Goal: Book appointment/travel/reservation

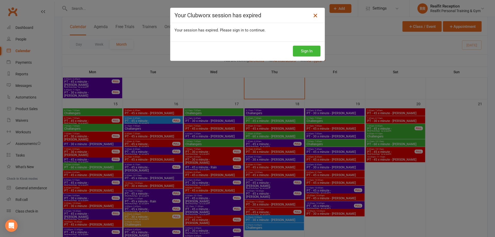
click at [312, 14] on icon at bounding box center [315, 15] width 6 height 6
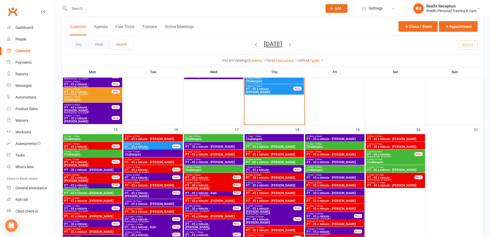
scroll to position [331, 0]
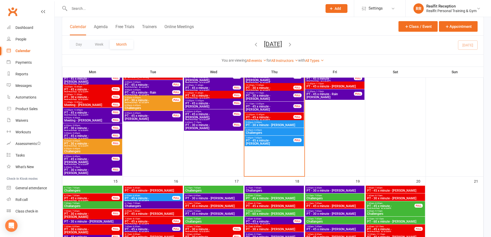
click at [276, 129] on span "6:00pm - 6:45pm" at bounding box center [274, 130] width 57 height 2
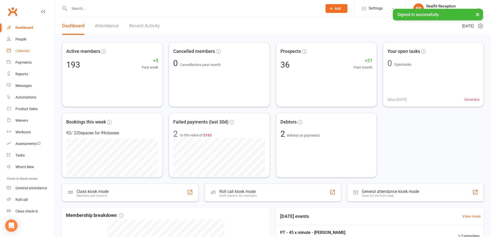
click at [22, 49] on div "Calendar" at bounding box center [22, 51] width 14 height 4
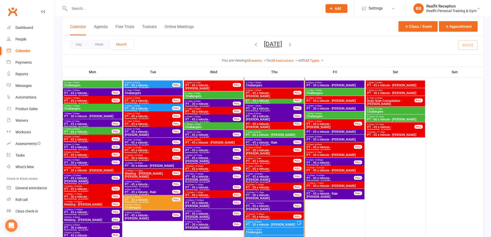
scroll to position [258, 0]
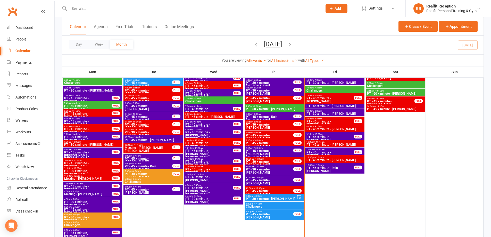
click at [274, 204] on span "6:00pm - 6:45pm" at bounding box center [274, 204] width 57 height 2
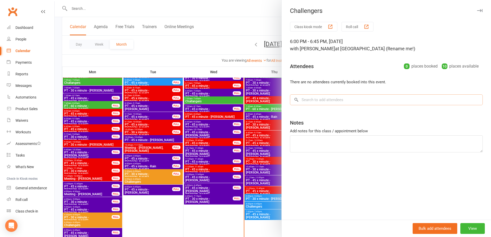
click at [318, 98] on input "search" at bounding box center [386, 99] width 193 height 11
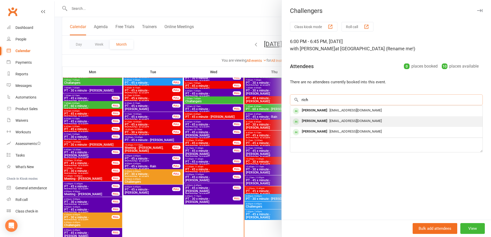
type input "rich"
click at [323, 122] on div "Richard Denney" at bounding box center [315, 120] width 30 height 7
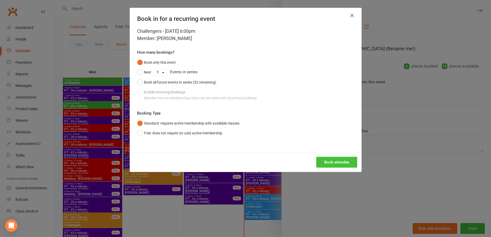
click at [343, 161] on button "Book attendee" at bounding box center [336, 162] width 41 height 11
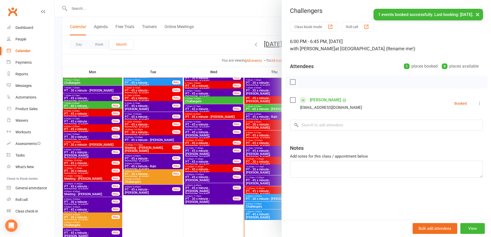
click at [290, 99] on label at bounding box center [292, 99] width 5 height 5
click at [309, 125] on input "search" at bounding box center [386, 125] width 193 height 11
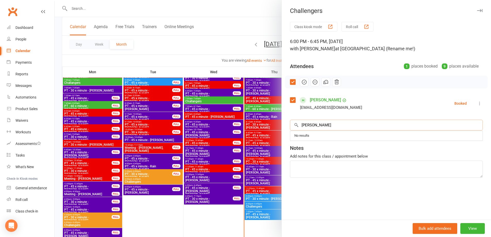
click at [333, 126] on input "sean" at bounding box center [386, 125] width 193 height 11
click at [316, 125] on input "sean" at bounding box center [386, 125] width 193 height 11
type input "s"
type input "emily"
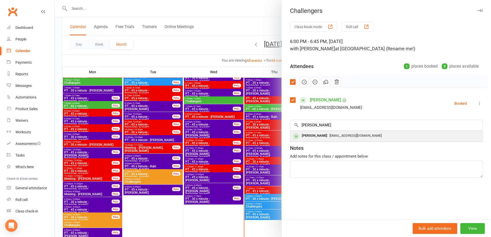
click at [316, 134] on div "Emily Woods" at bounding box center [315, 135] width 30 height 7
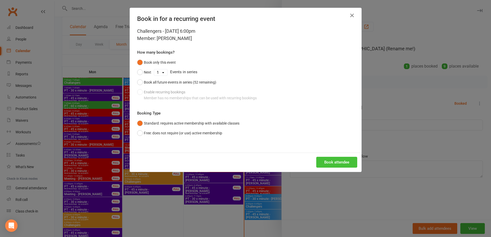
click at [323, 161] on button "Book attendee" at bounding box center [336, 162] width 41 height 11
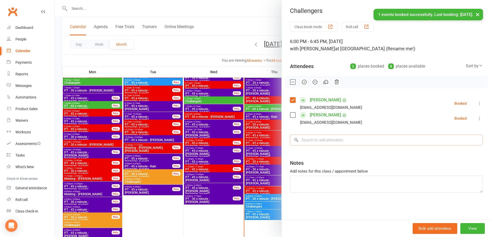
click at [319, 140] on input "search" at bounding box center [386, 139] width 193 height 11
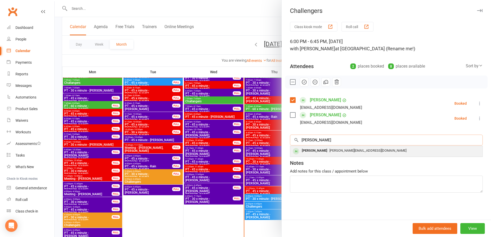
type input "shawn"
click at [366, 151] on div "shawn@ashtown.com.au" at bounding box center [386, 150] width 188 height 7
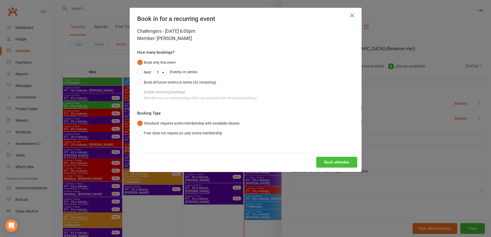
click at [331, 165] on button "Book attendee" at bounding box center [336, 162] width 41 height 11
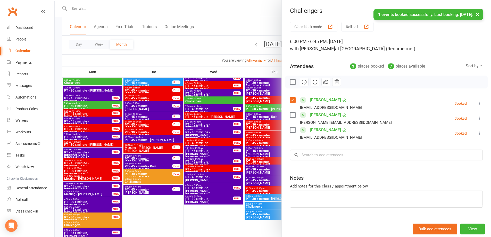
click at [291, 114] on label at bounding box center [292, 114] width 5 height 5
click at [291, 130] on label at bounding box center [292, 129] width 5 height 5
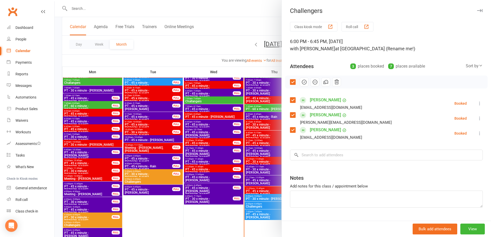
click at [477, 11] on icon "button" at bounding box center [479, 10] width 5 height 3
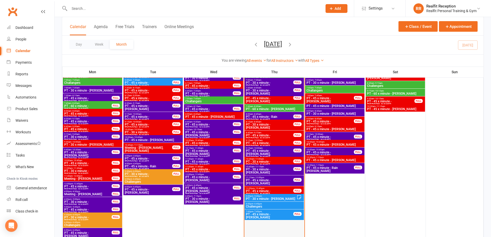
scroll to position [283, 0]
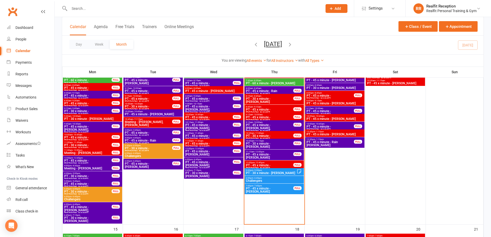
click at [268, 187] on span "PT - 45 x minute - [PERSON_NAME]" at bounding box center [270, 190] width 48 height 6
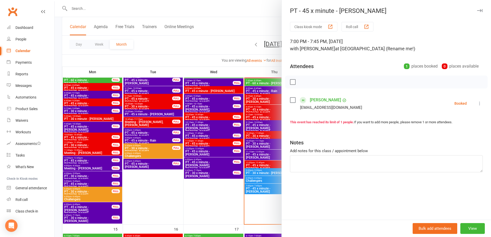
click at [292, 100] on label at bounding box center [292, 99] width 5 height 5
click at [477, 9] on icon "button" at bounding box center [479, 10] width 5 height 3
